Goal: Task Accomplishment & Management: Manage account settings

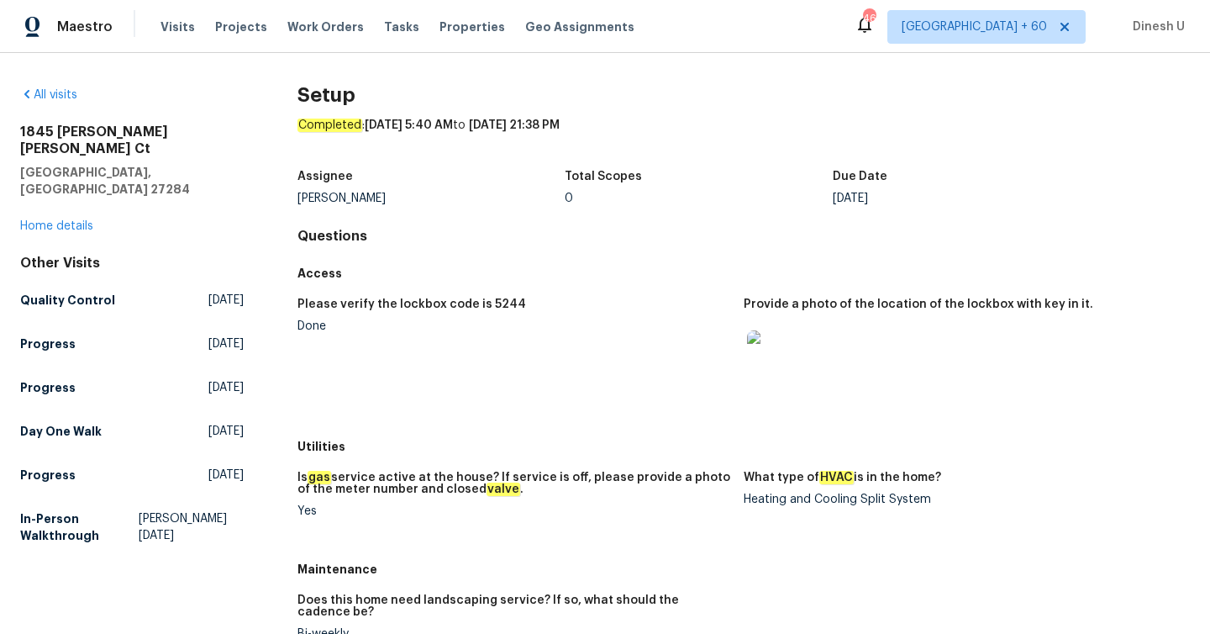
click at [288, 29] on span "Work Orders" at bounding box center [325, 26] width 76 height 17
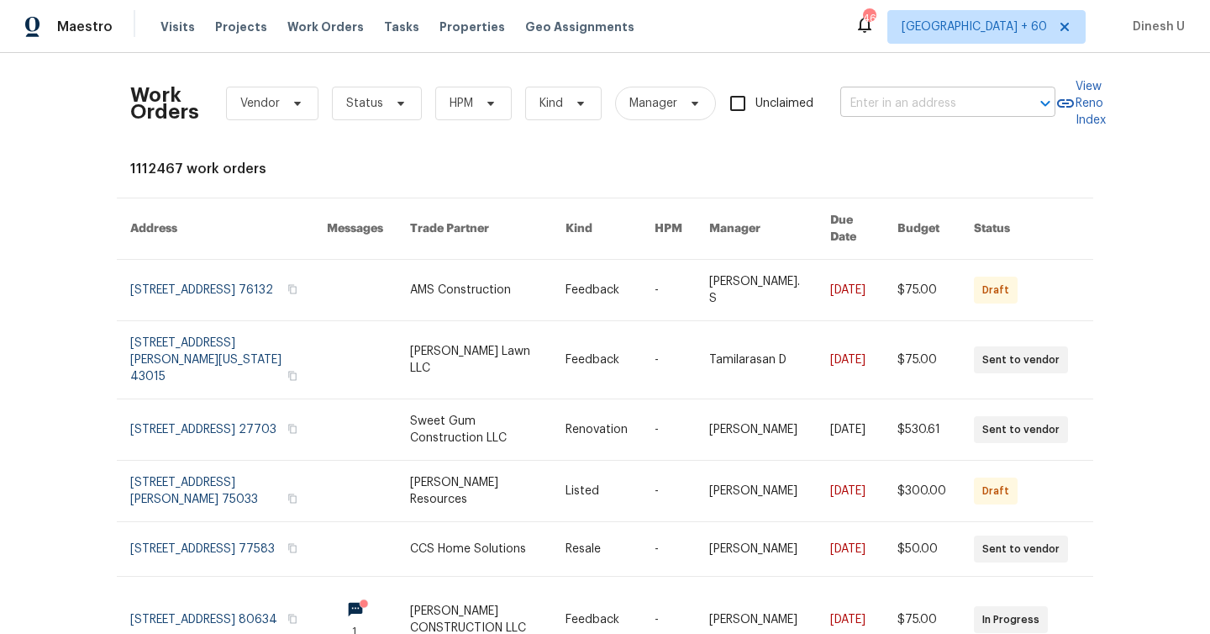
click at [964, 93] on input "text" at bounding box center [924, 104] width 168 height 26
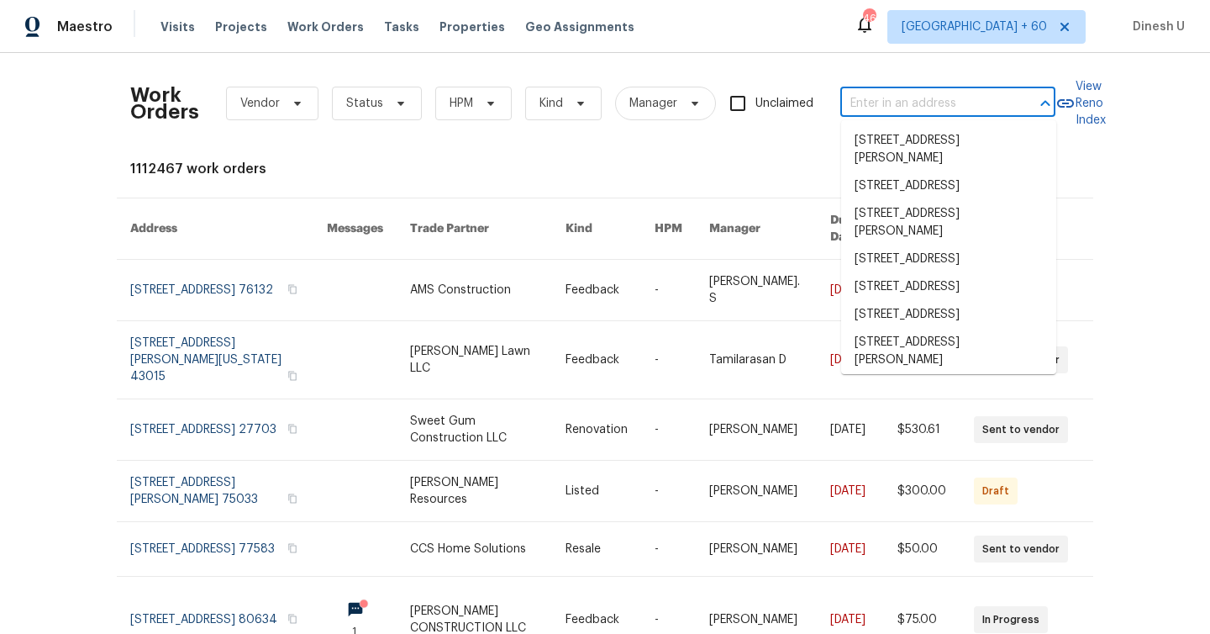
paste input "107 Burning Bush Pl, La Plata, MD 20646"
type input "107 Burning Bush Pl, La Plata, MD 20646"
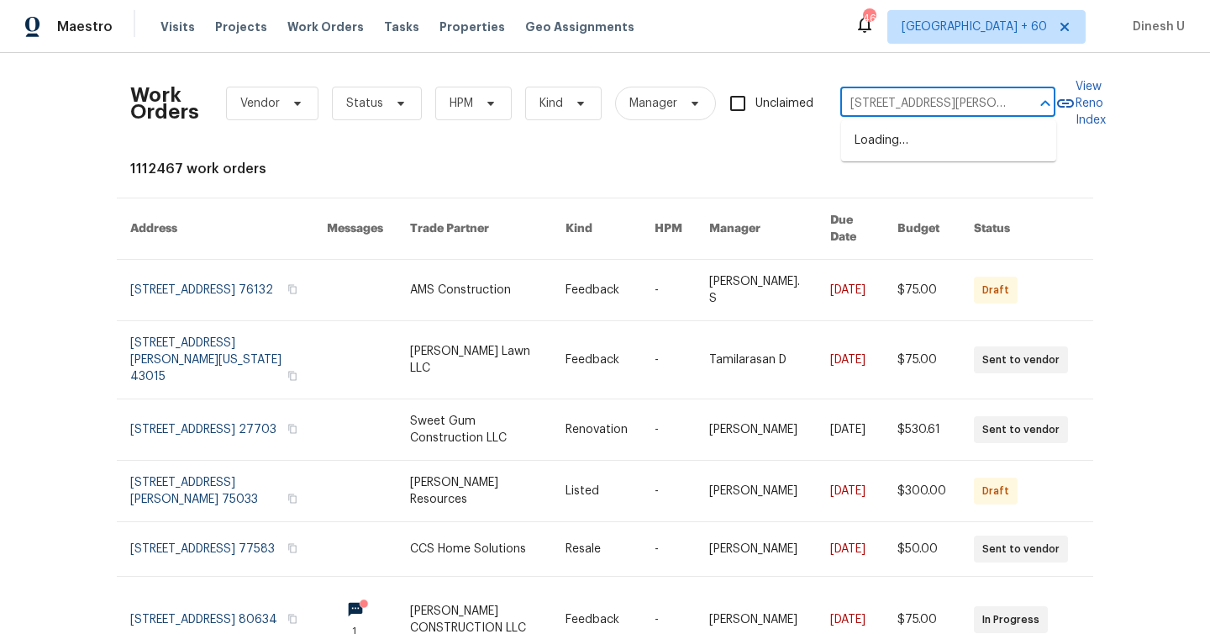
scroll to position [0, 62]
click at [897, 137] on li "107 Burning Bush Pl, La Plata, MD 20646" at bounding box center [948, 149] width 215 height 45
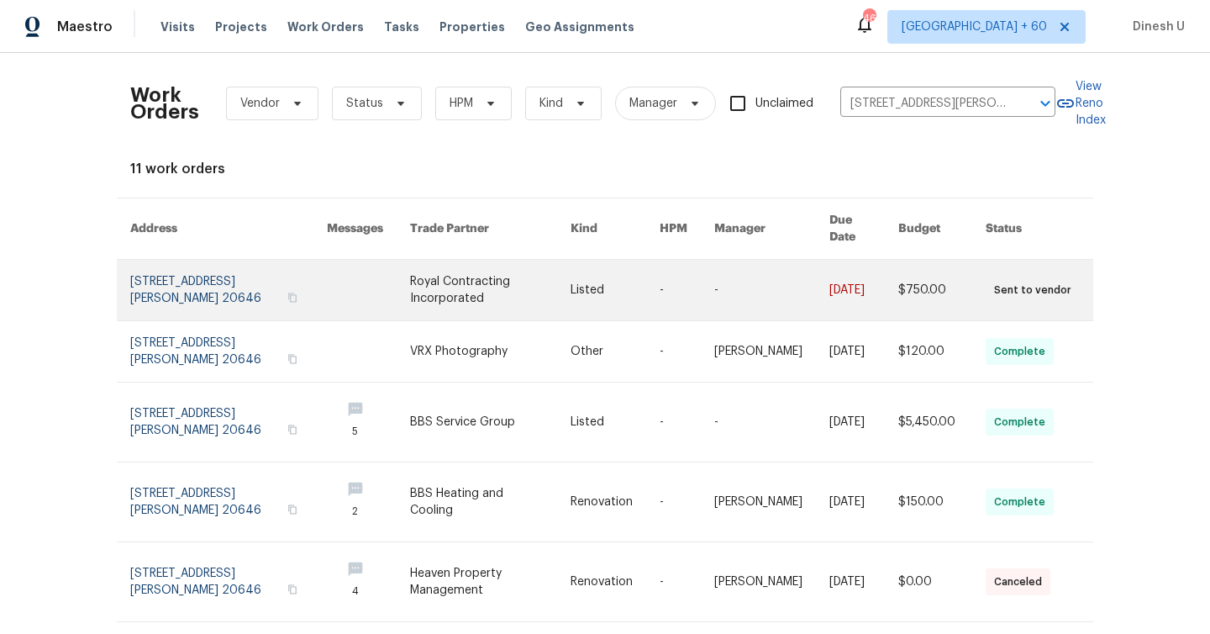
click at [173, 271] on link at bounding box center [228, 290] width 197 height 60
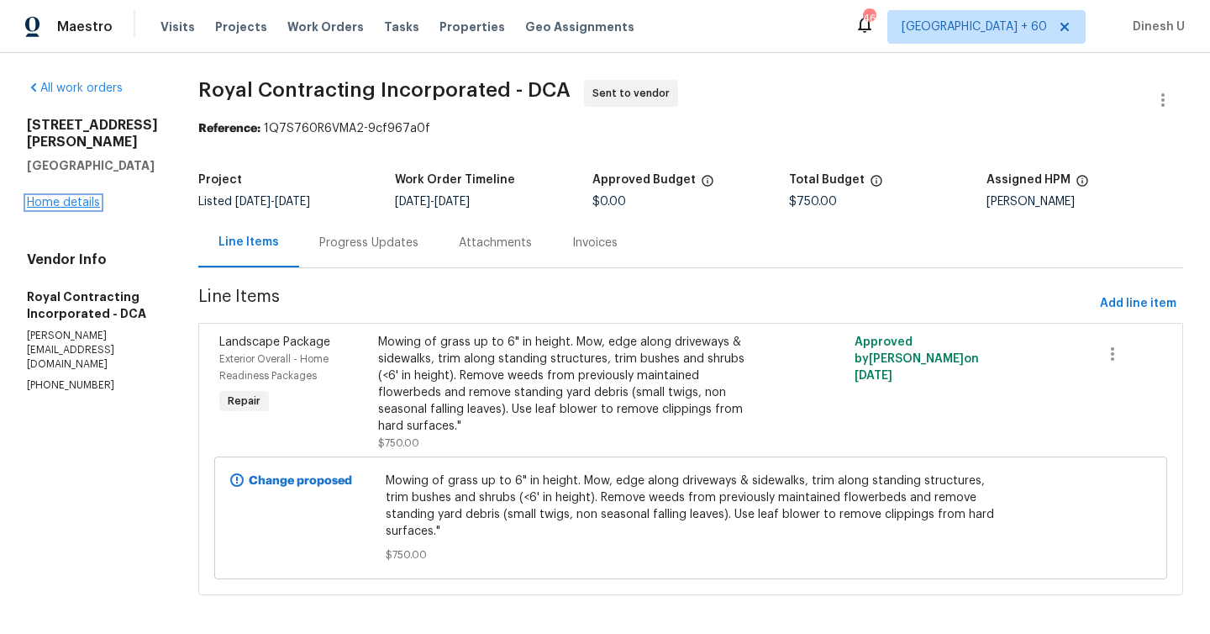
click at [63, 197] on link "Home details" at bounding box center [63, 203] width 73 height 12
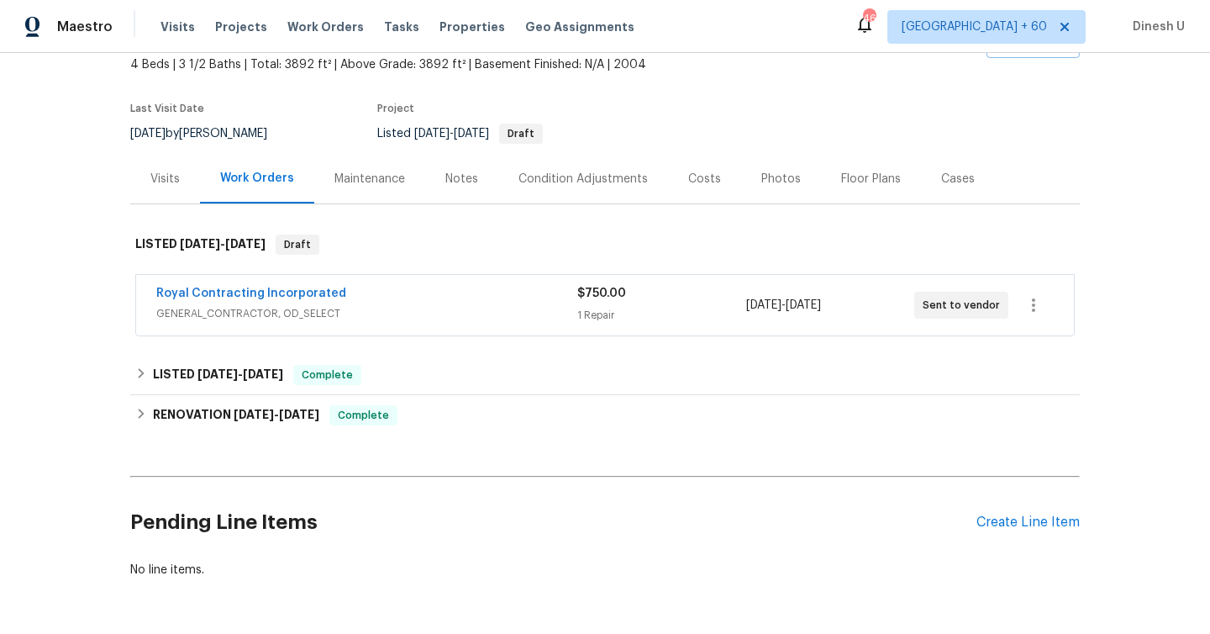
scroll to position [109, 0]
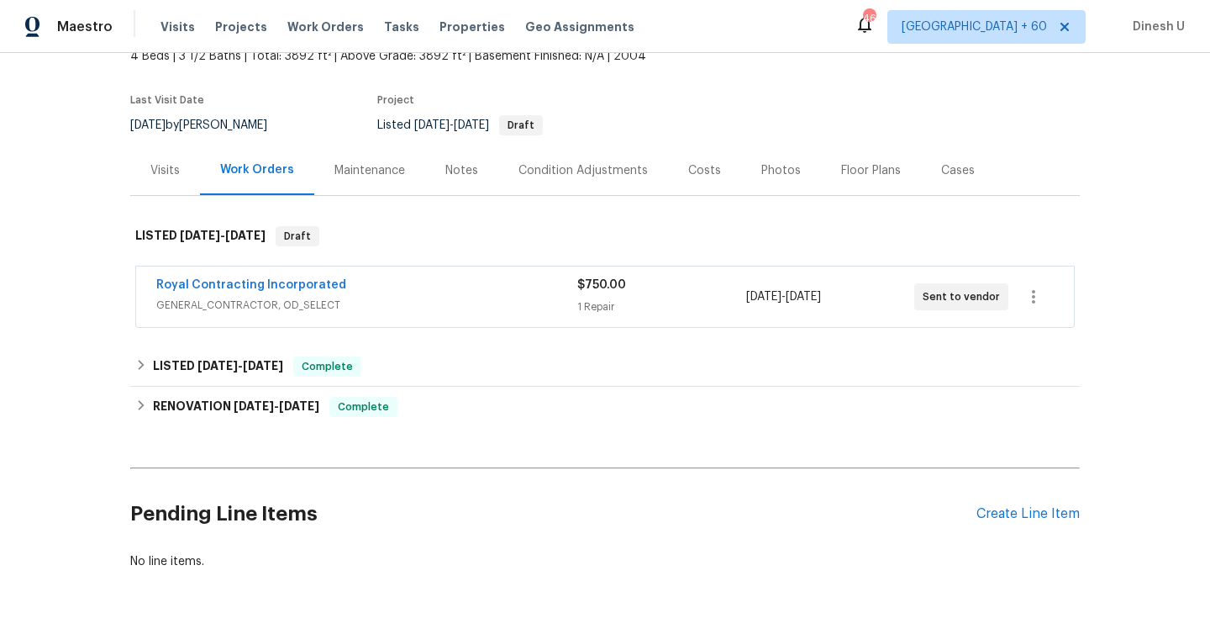
click at [630, 290] on div "$750.00" at bounding box center [661, 284] width 168 height 17
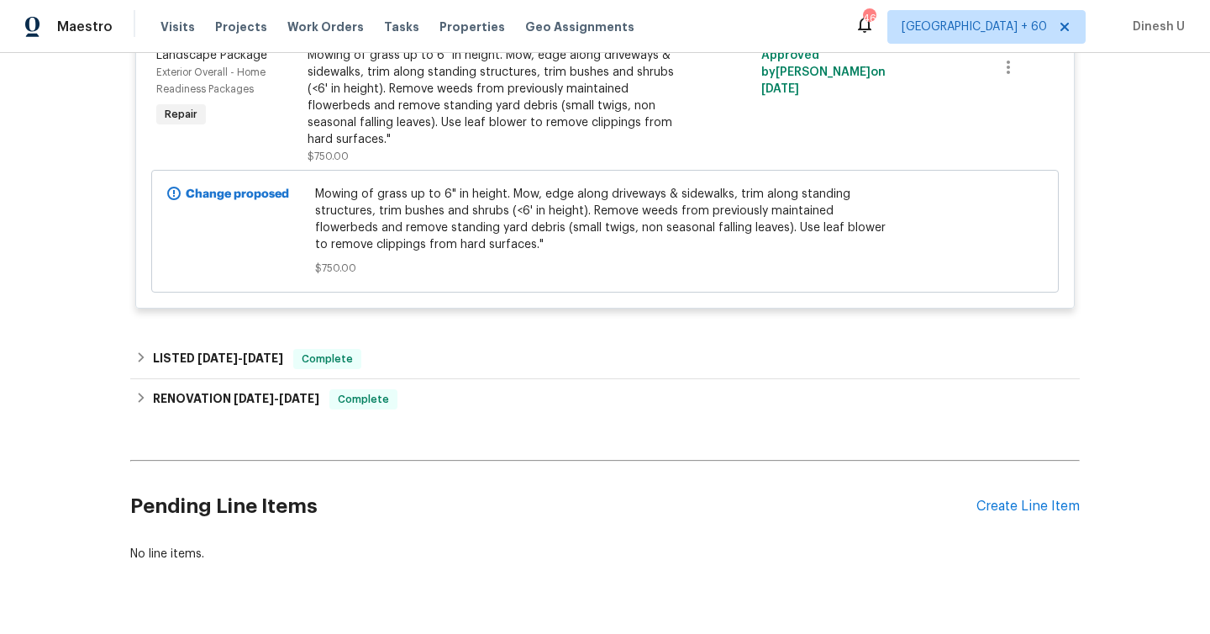
scroll to position [477, 0]
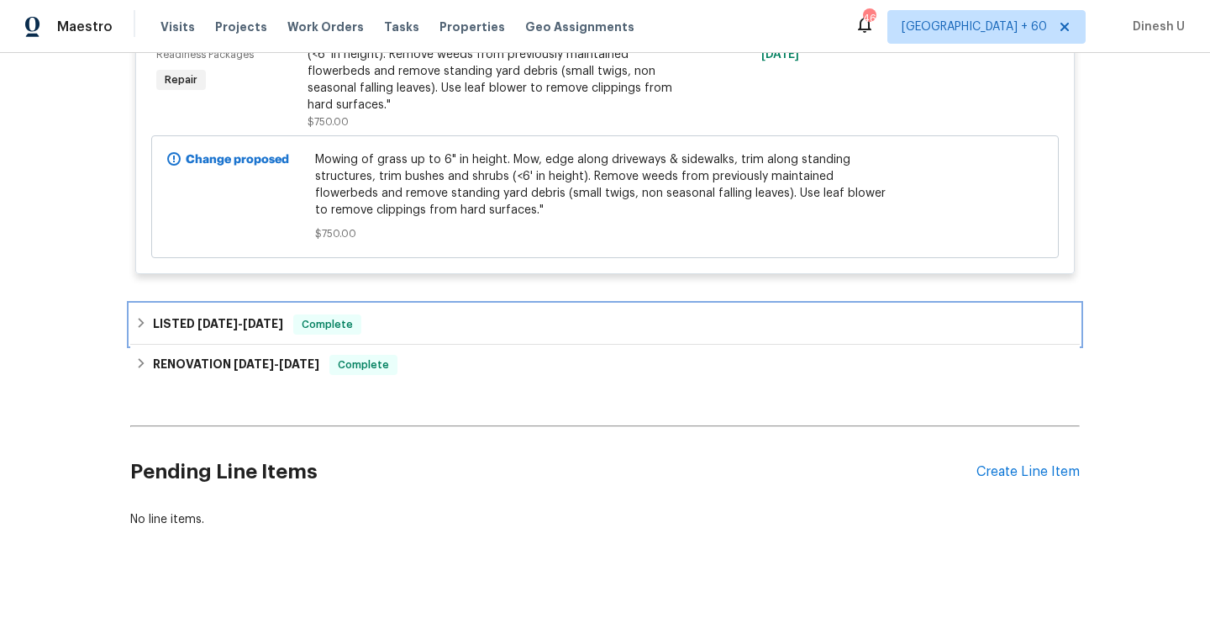
click at [248, 322] on span "8/13/25" at bounding box center [263, 324] width 40 height 12
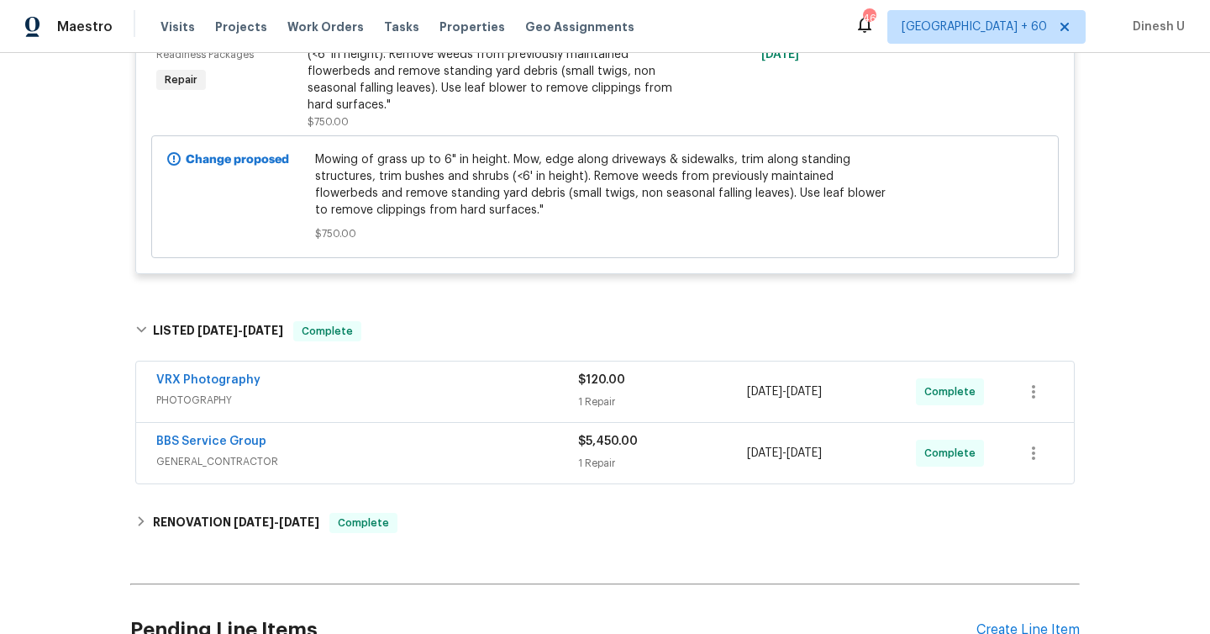
click at [586, 395] on div "1 Repair" at bounding box center [662, 401] width 169 height 17
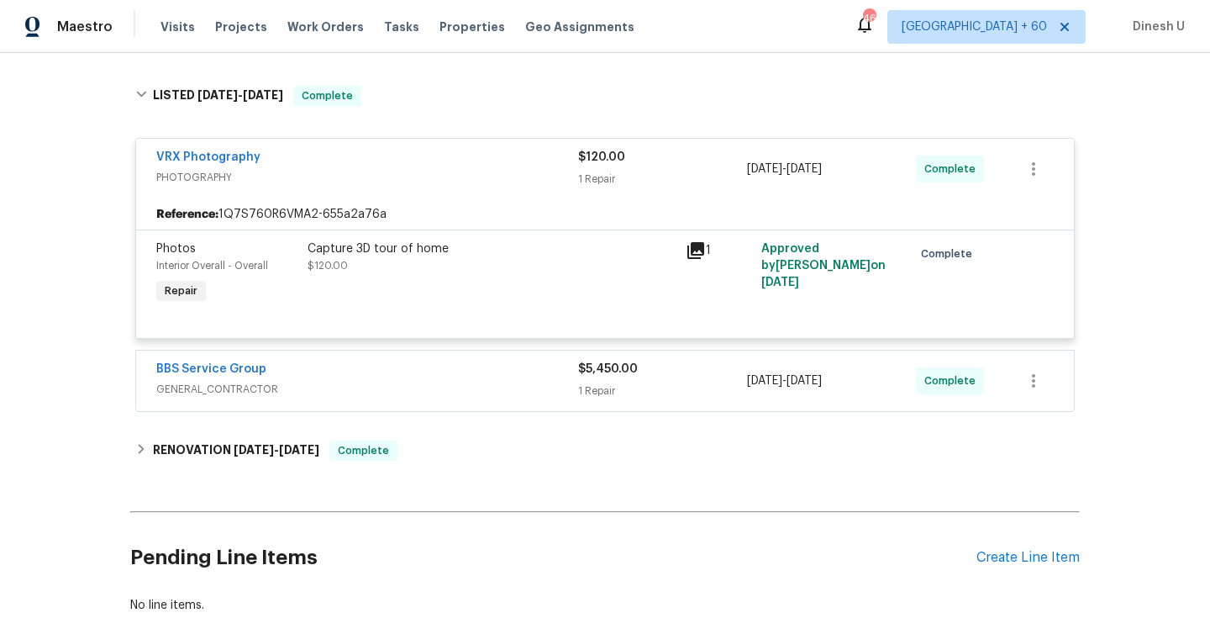
scroll to position [764, 0]
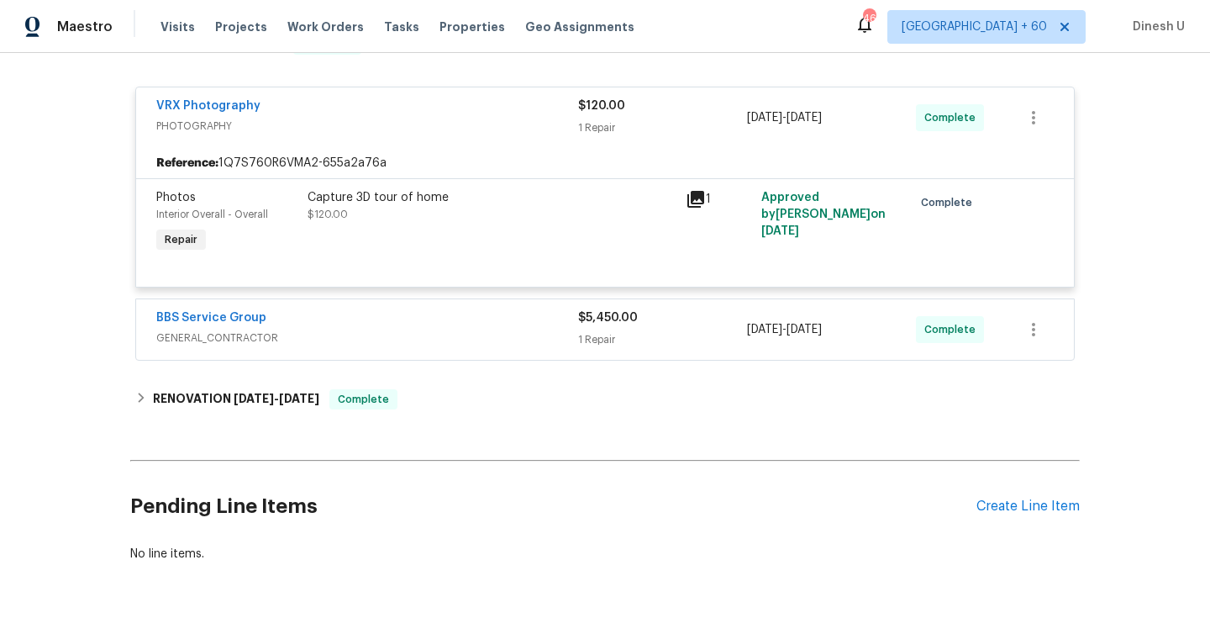
click at [580, 339] on div "1 Repair" at bounding box center [662, 339] width 169 height 17
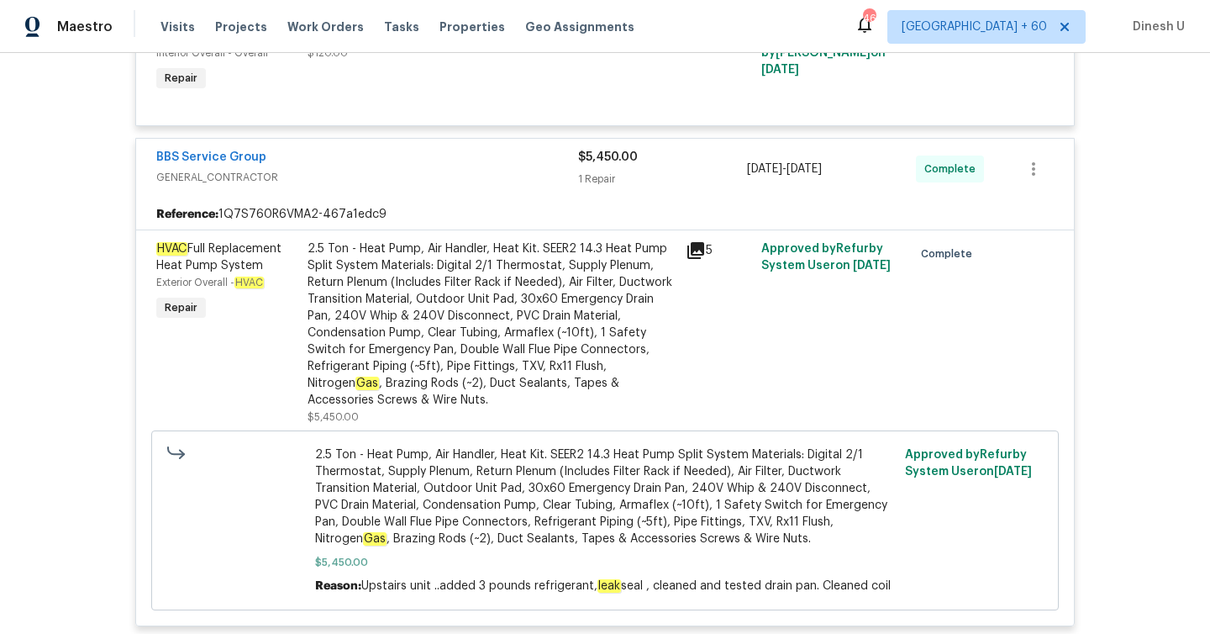
scroll to position [938, 0]
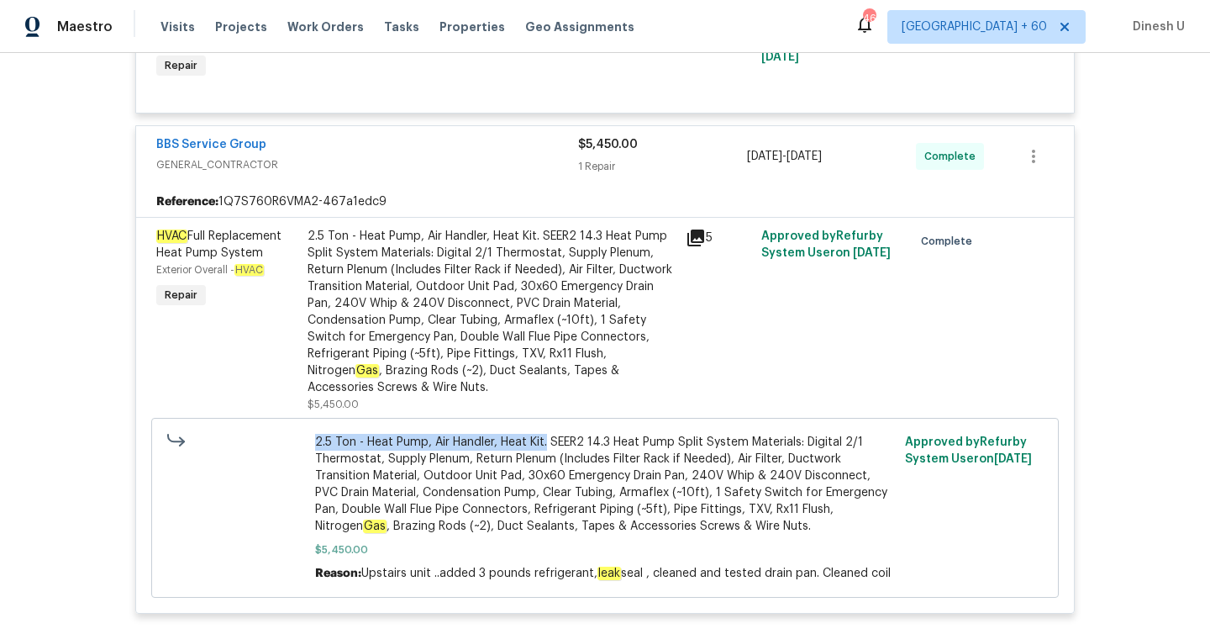
drag, startPoint x: 318, startPoint y: 443, endPoint x: 544, endPoint y: 450, distance: 227.0
click at [544, 450] on span "2.5 Ton - Heat Pump, Air Handler, Heat Kit. SEER2 14.3 Heat Pump Split System M…" at bounding box center [605, 484] width 581 height 101
copy span "2.5 Ton - Heat Pump, Air Handler, Heat Kit."
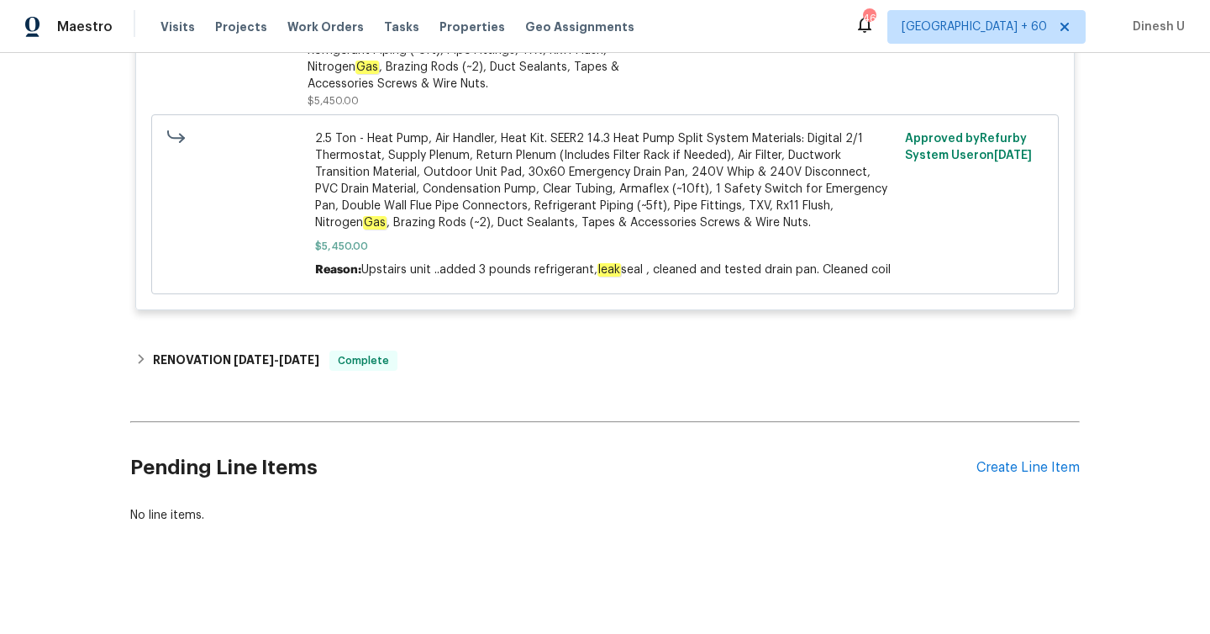
scroll to position [1247, 0]
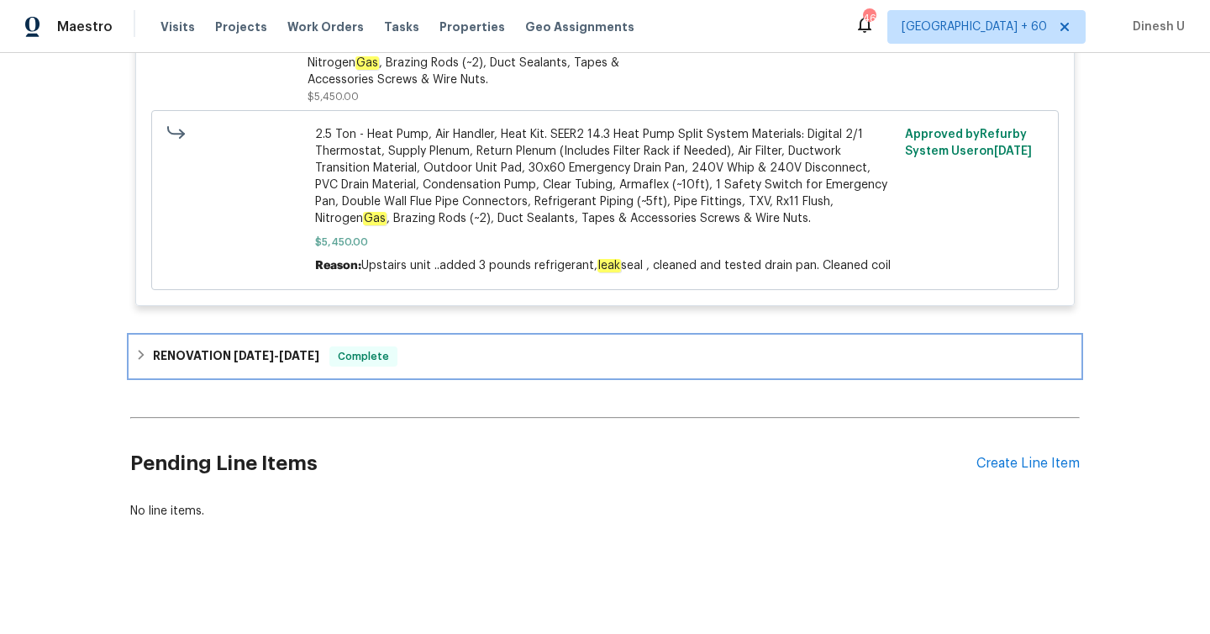
click at [303, 347] on h6 "RENOVATION 6/30/25 - 7/25/25" at bounding box center [236, 356] width 166 height 20
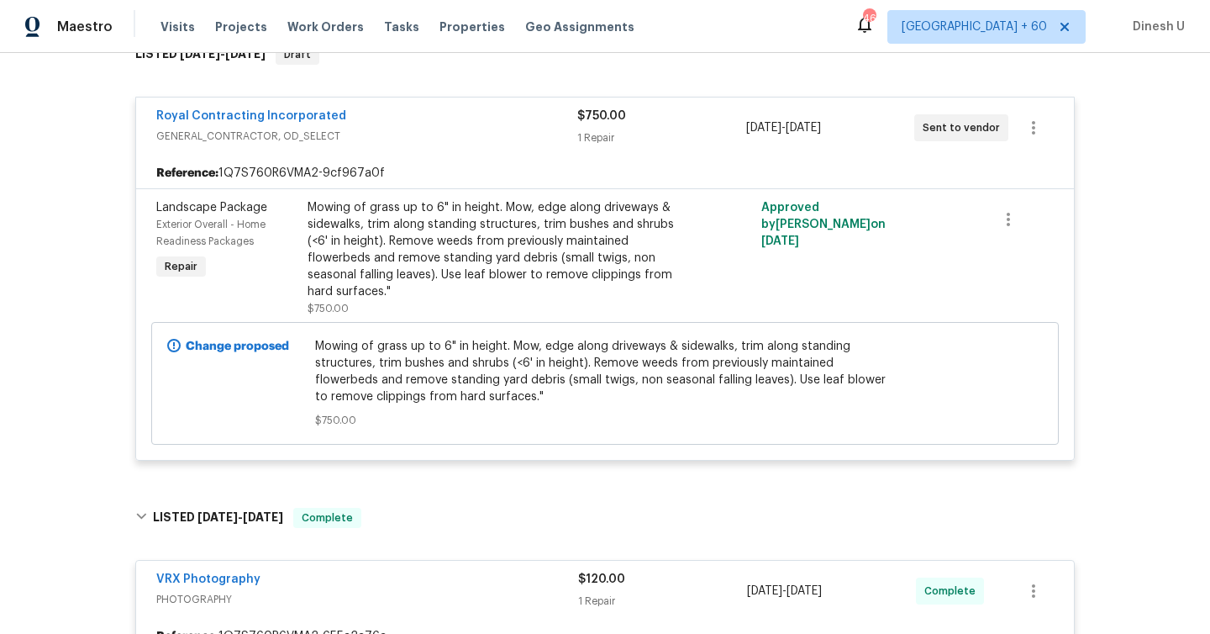
scroll to position [64, 0]
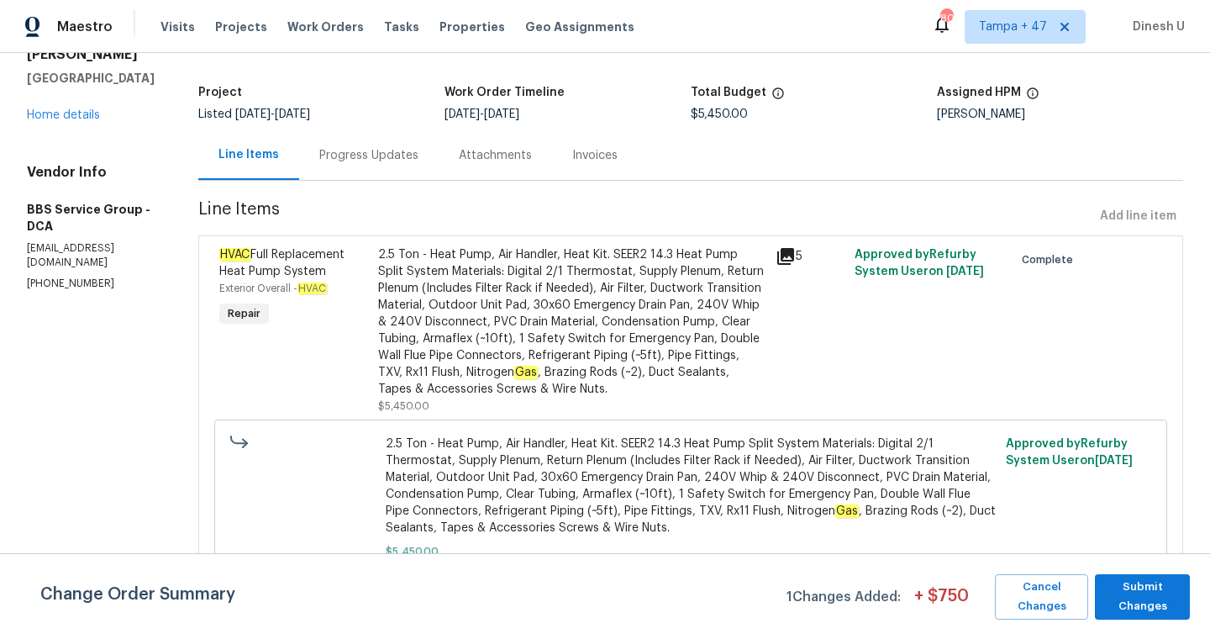
scroll to position [117, 0]
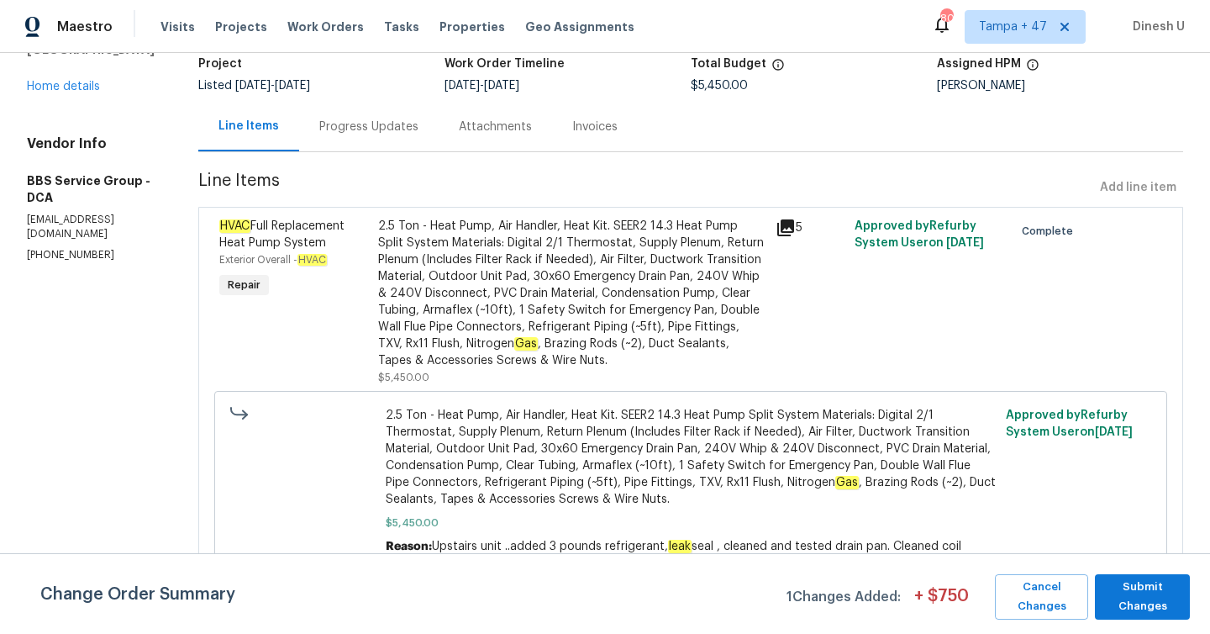
click at [360, 129] on div "Progress Updates" at bounding box center [368, 126] width 99 height 17
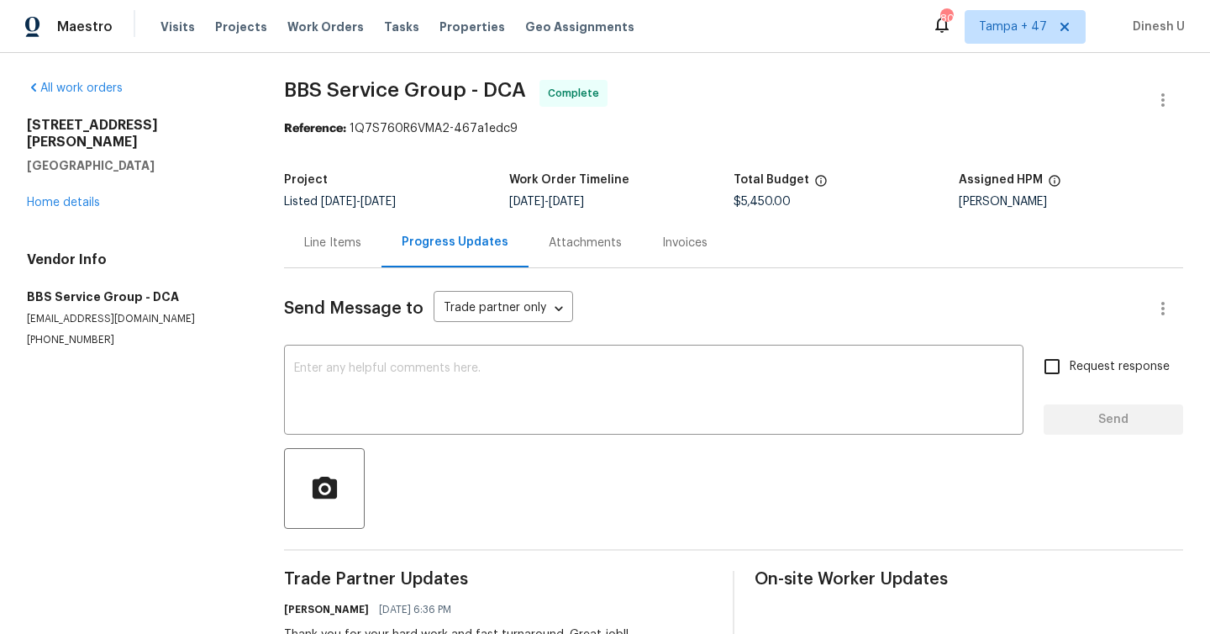
click at [667, 229] on div "Invoices" at bounding box center [685, 243] width 86 height 50
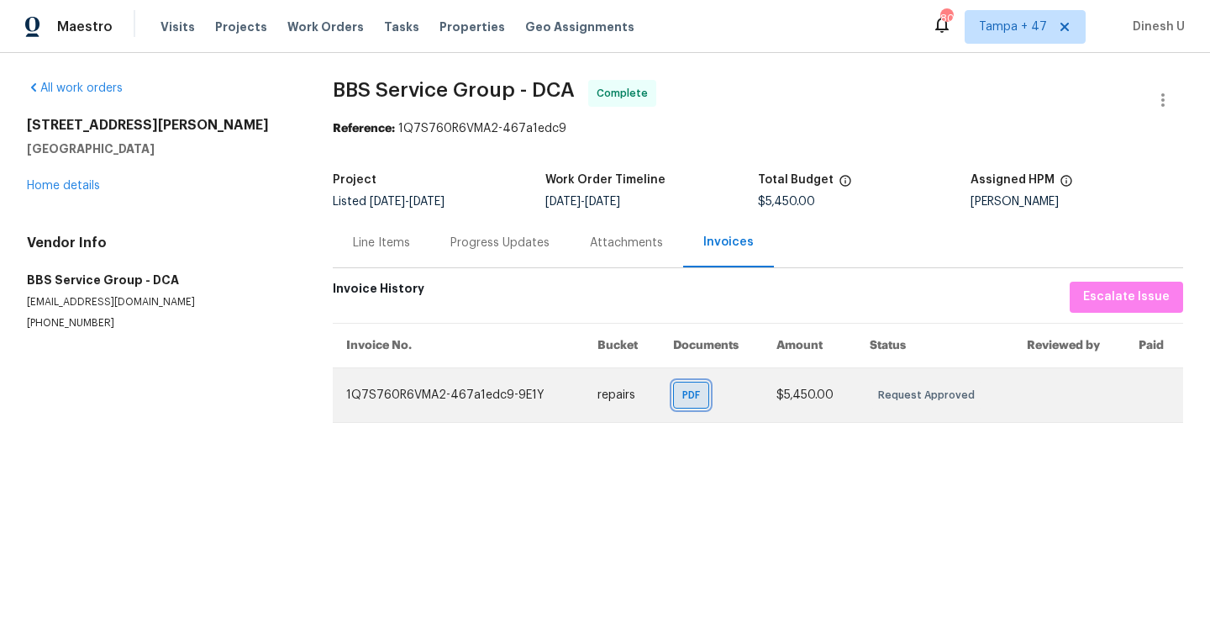
click at [689, 406] on div "PDF" at bounding box center [691, 394] width 36 height 27
